Goal: Navigation & Orientation: Find specific page/section

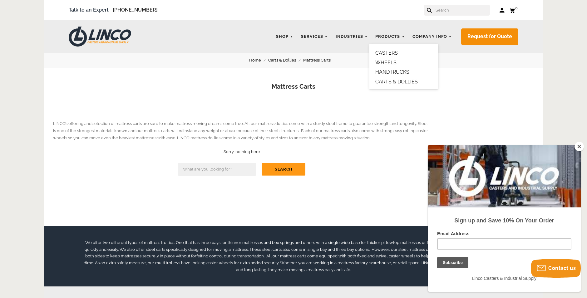
click at [390, 81] on link "CARTS & DOLLIES" at bounding box center [396, 82] width 42 height 6
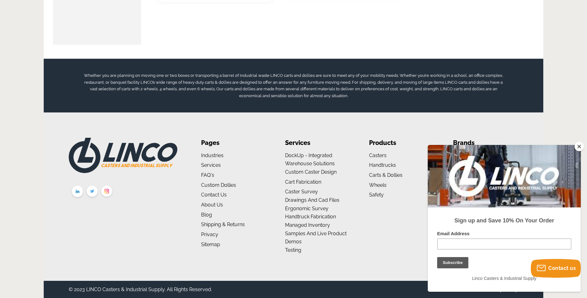
scroll to position [1013, 0]
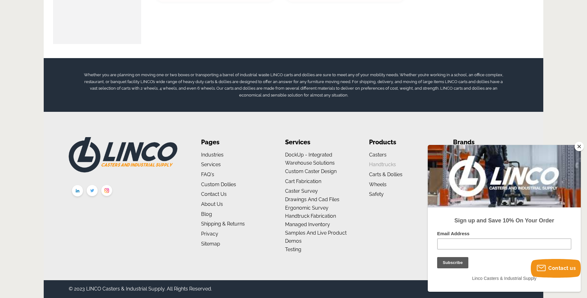
click at [376, 163] on link "Handtrucks" at bounding box center [382, 164] width 27 height 6
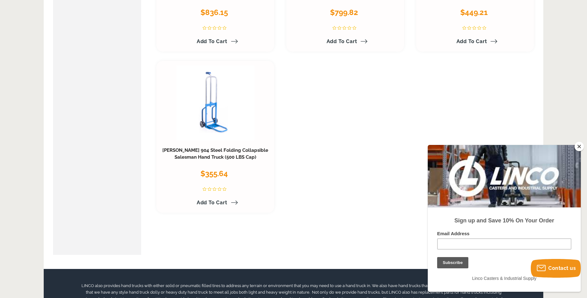
scroll to position [1092, 0]
